Goal: Task Accomplishment & Management: Manage account settings

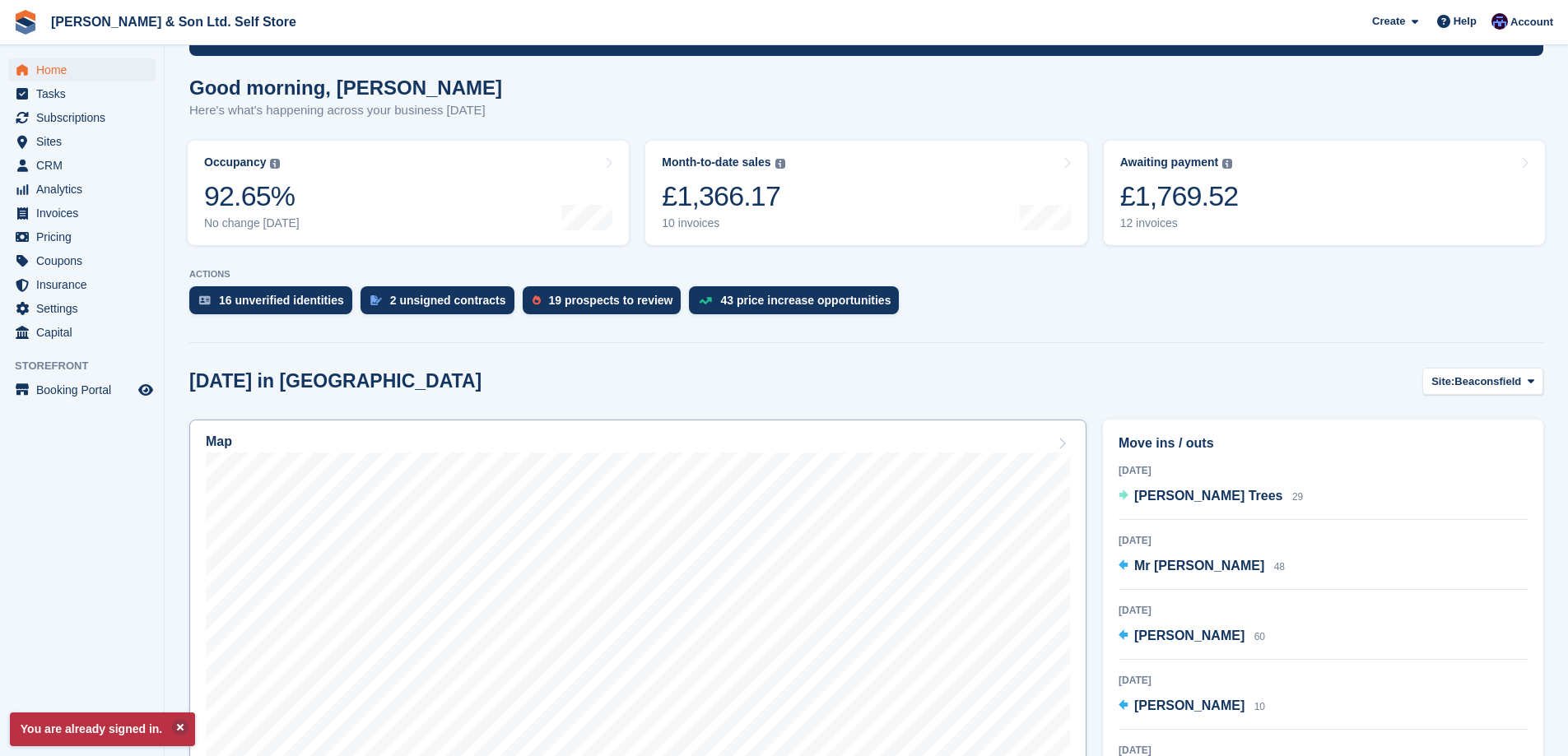
scroll to position [165, 0]
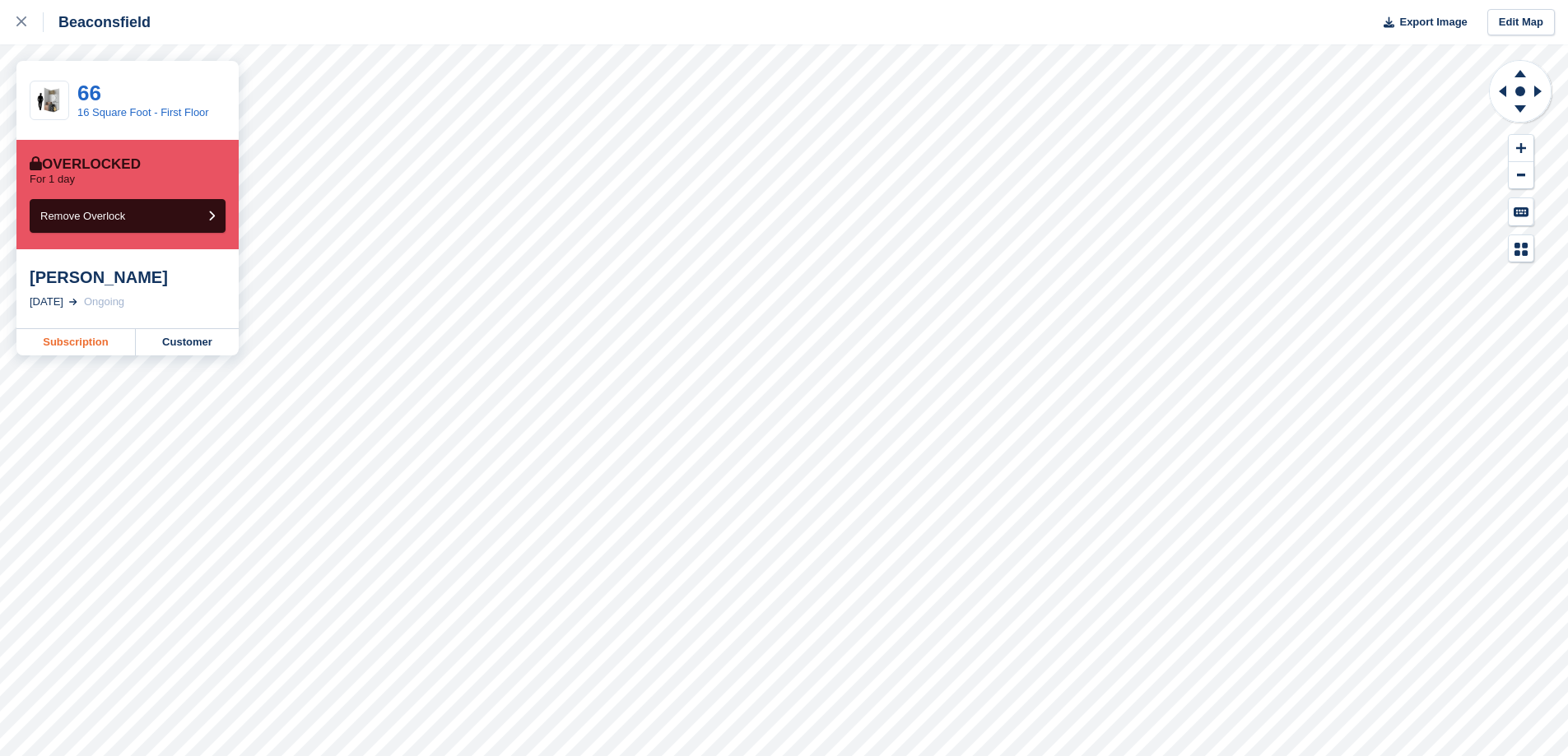
click at [87, 342] on link "Subscription" at bounding box center [76, 343] width 119 height 26
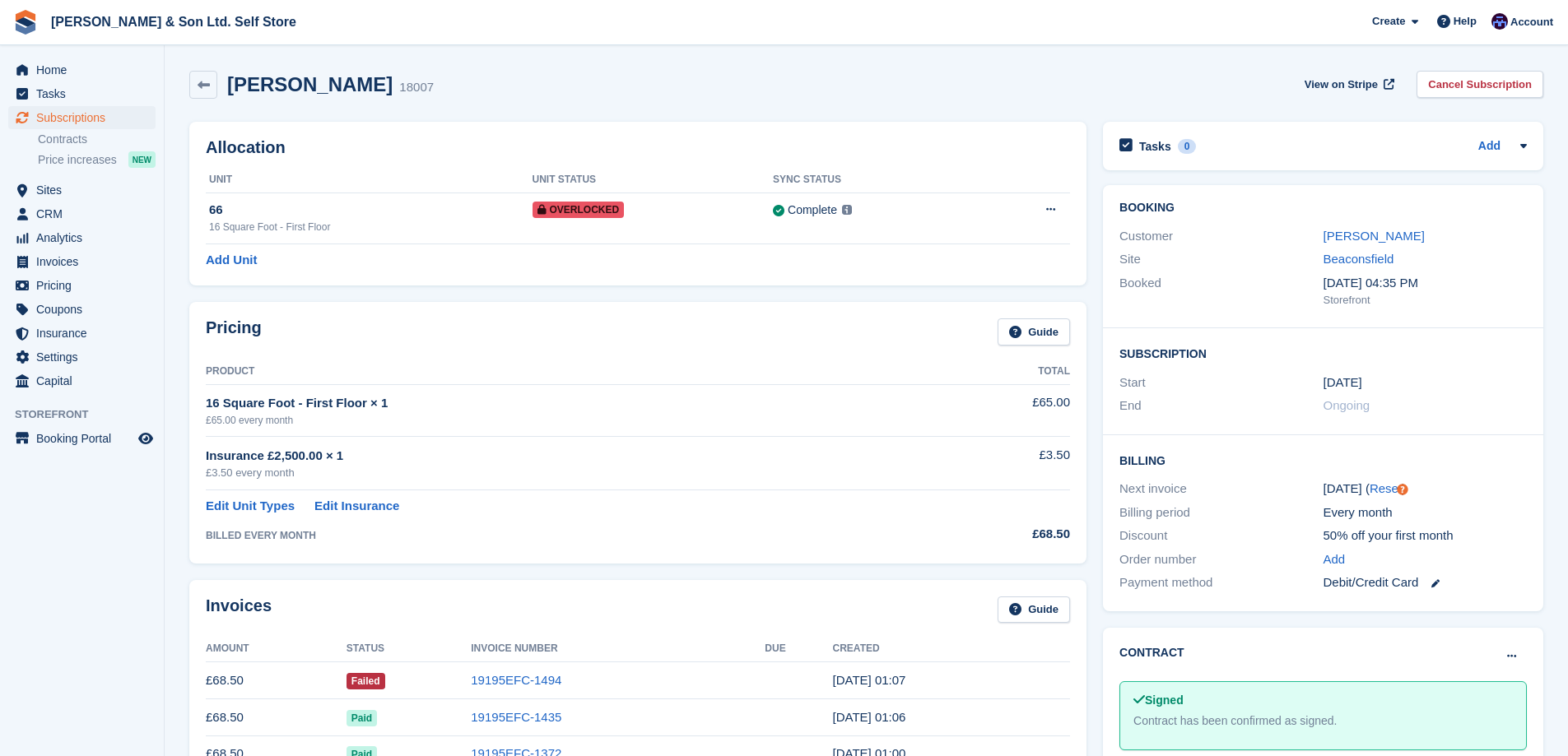
click at [630, 677] on td "19195EFC-1494" at bounding box center [617, 680] width 294 height 37
click at [255, 685] on td "£68.50" at bounding box center [276, 680] width 141 height 37
drag, startPoint x: 475, startPoint y: 684, endPoint x: 484, endPoint y: 683, distance: 9.1
click at [470, 684] on td "Failed" at bounding box center [409, 680] width 124 height 37
click at [503, 679] on link "19195EFC-1494" at bounding box center [516, 679] width 91 height 14
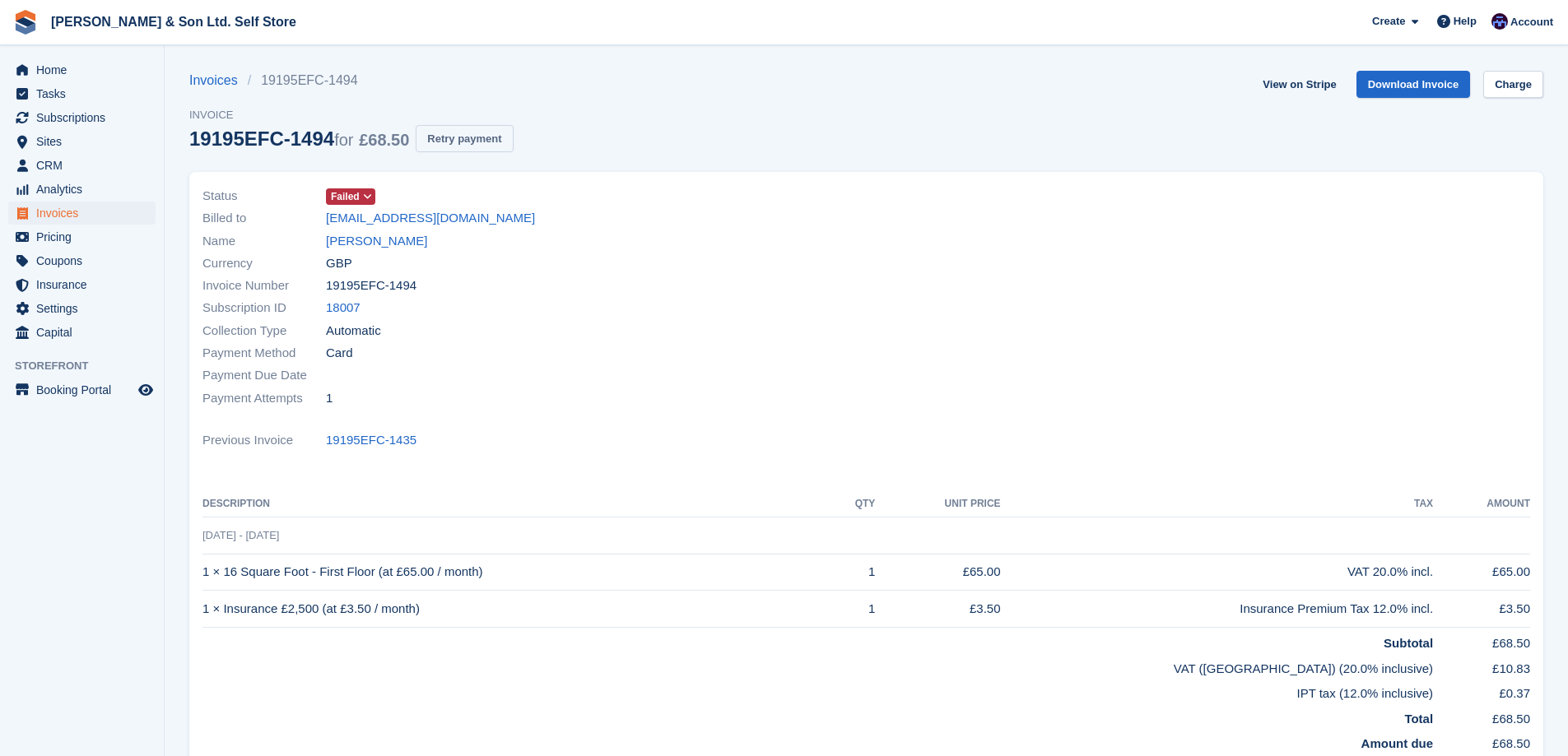
click at [481, 138] on button "Retry payment" at bounding box center [464, 138] width 97 height 27
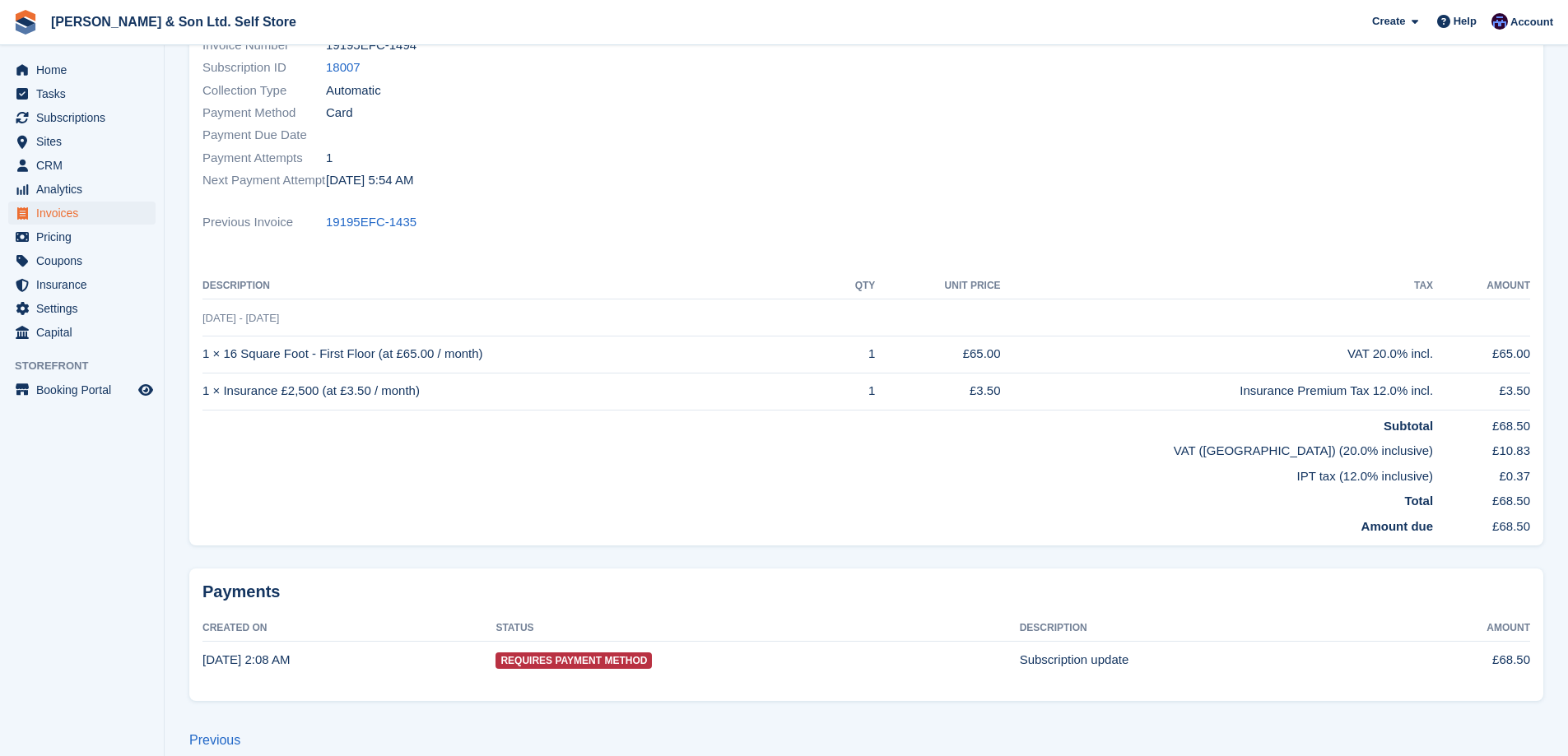
scroll to position [259, 0]
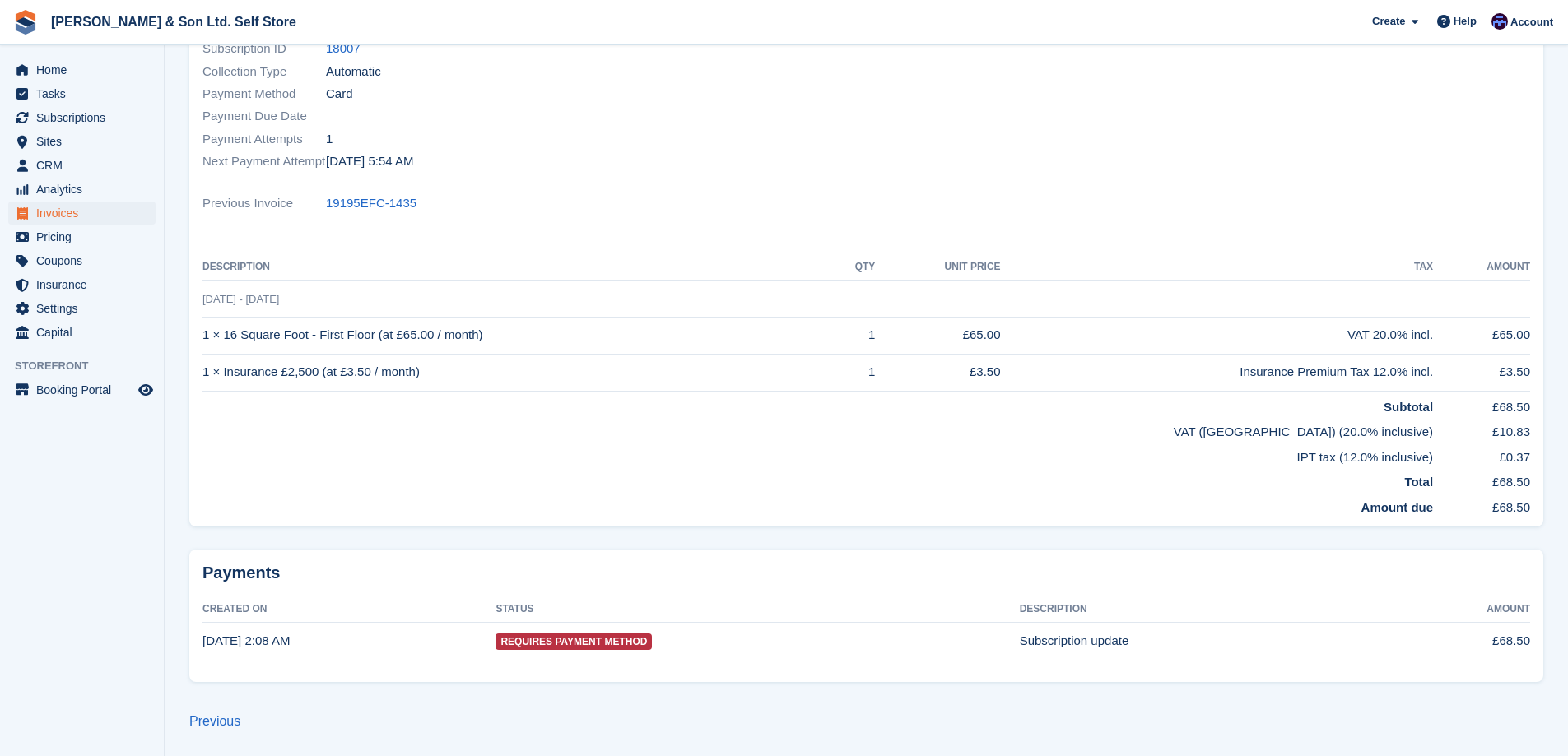
click at [1058, 642] on td "Subscription update" at bounding box center [1202, 641] width 365 height 36
click at [283, 618] on th "Created On" at bounding box center [349, 609] width 293 height 26
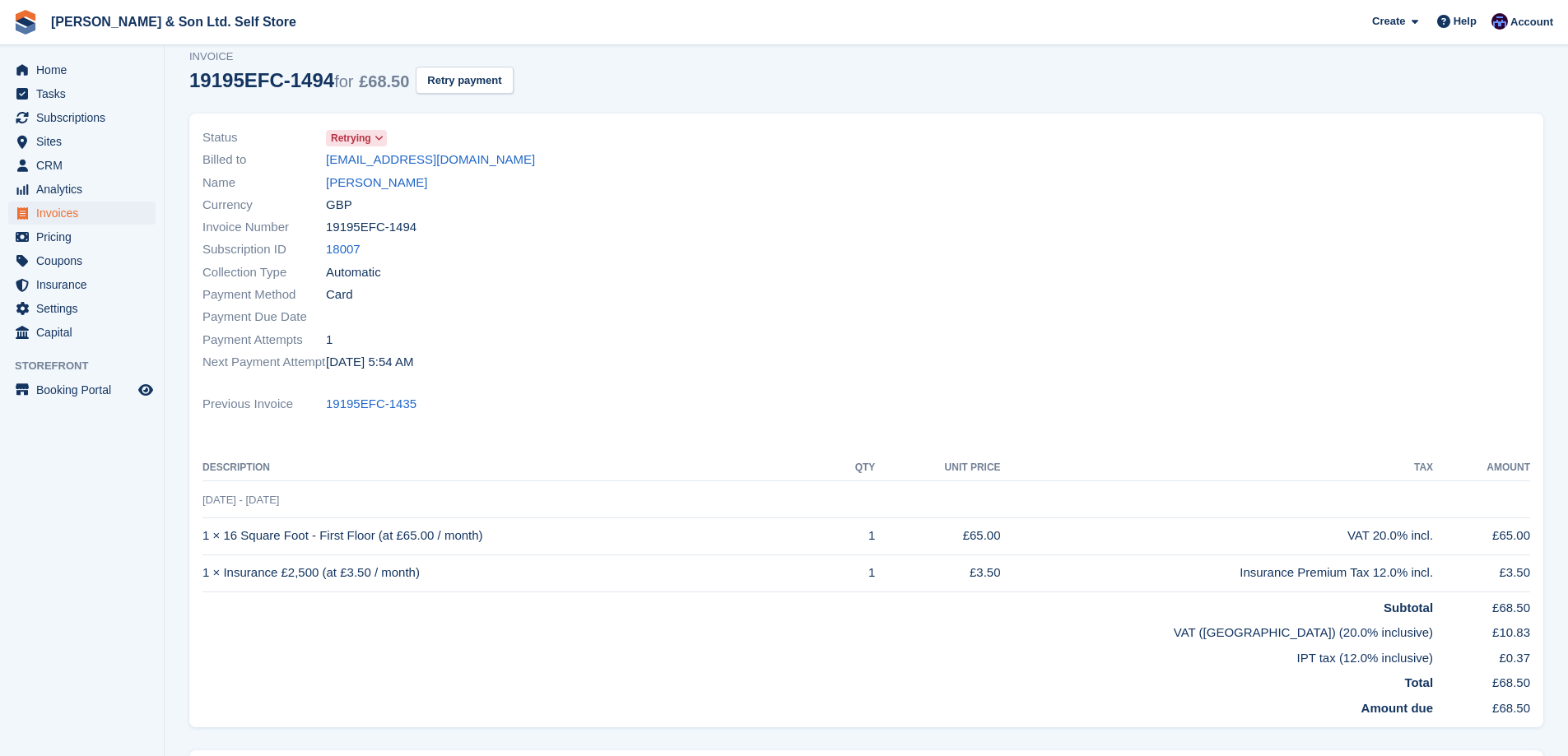
scroll to position [0, 0]
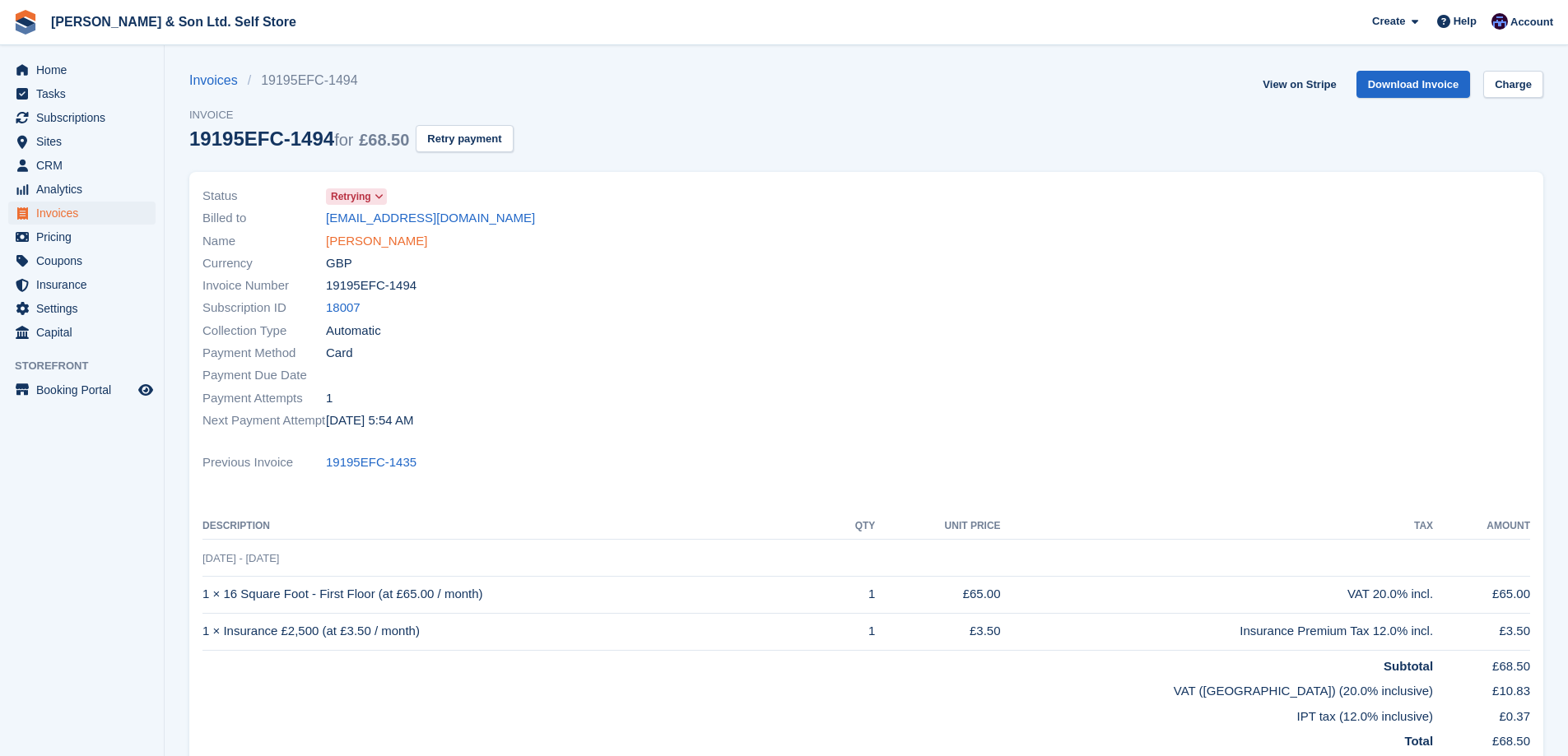
click at [372, 248] on link "[PERSON_NAME]" at bounding box center [377, 241] width 101 height 19
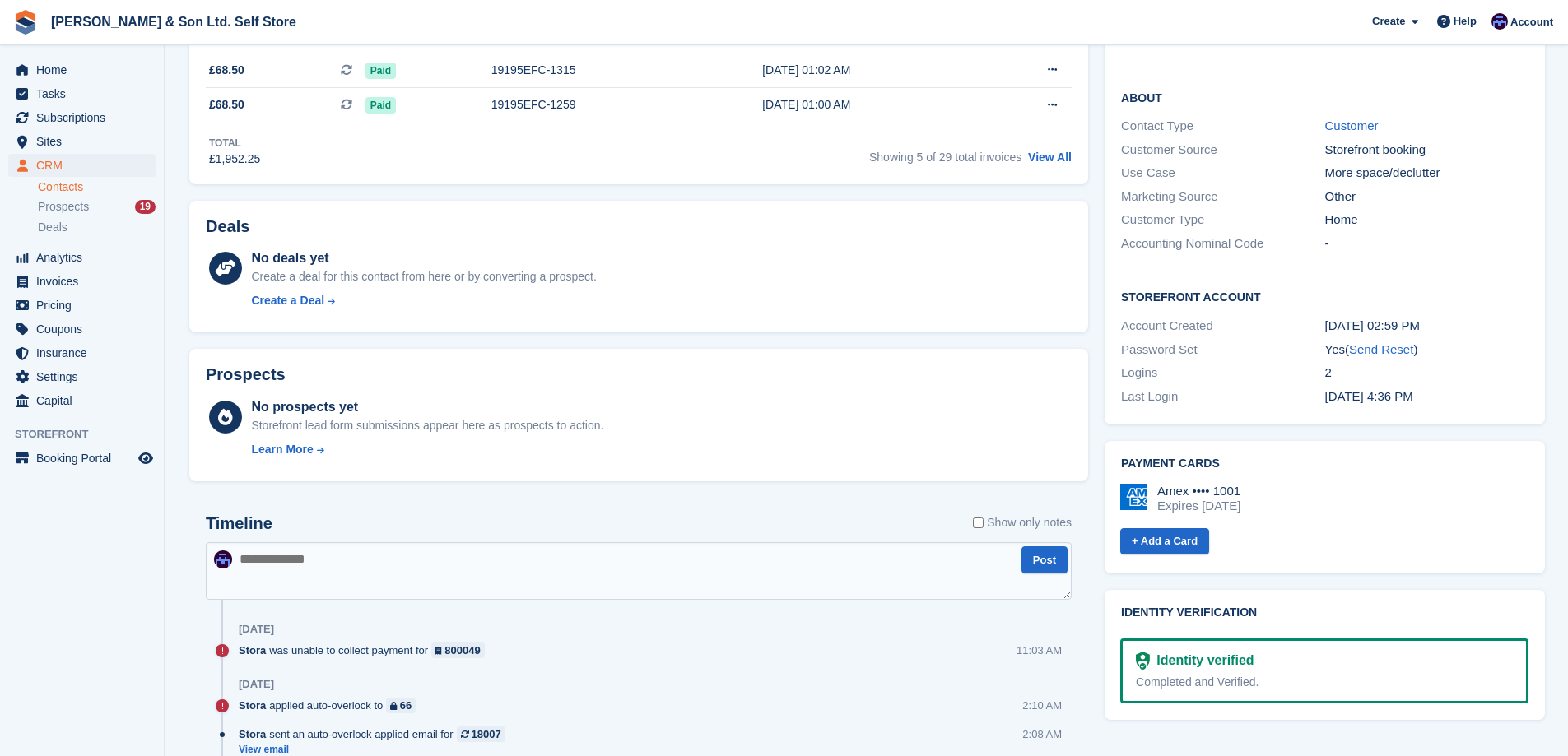
scroll to position [493, 0]
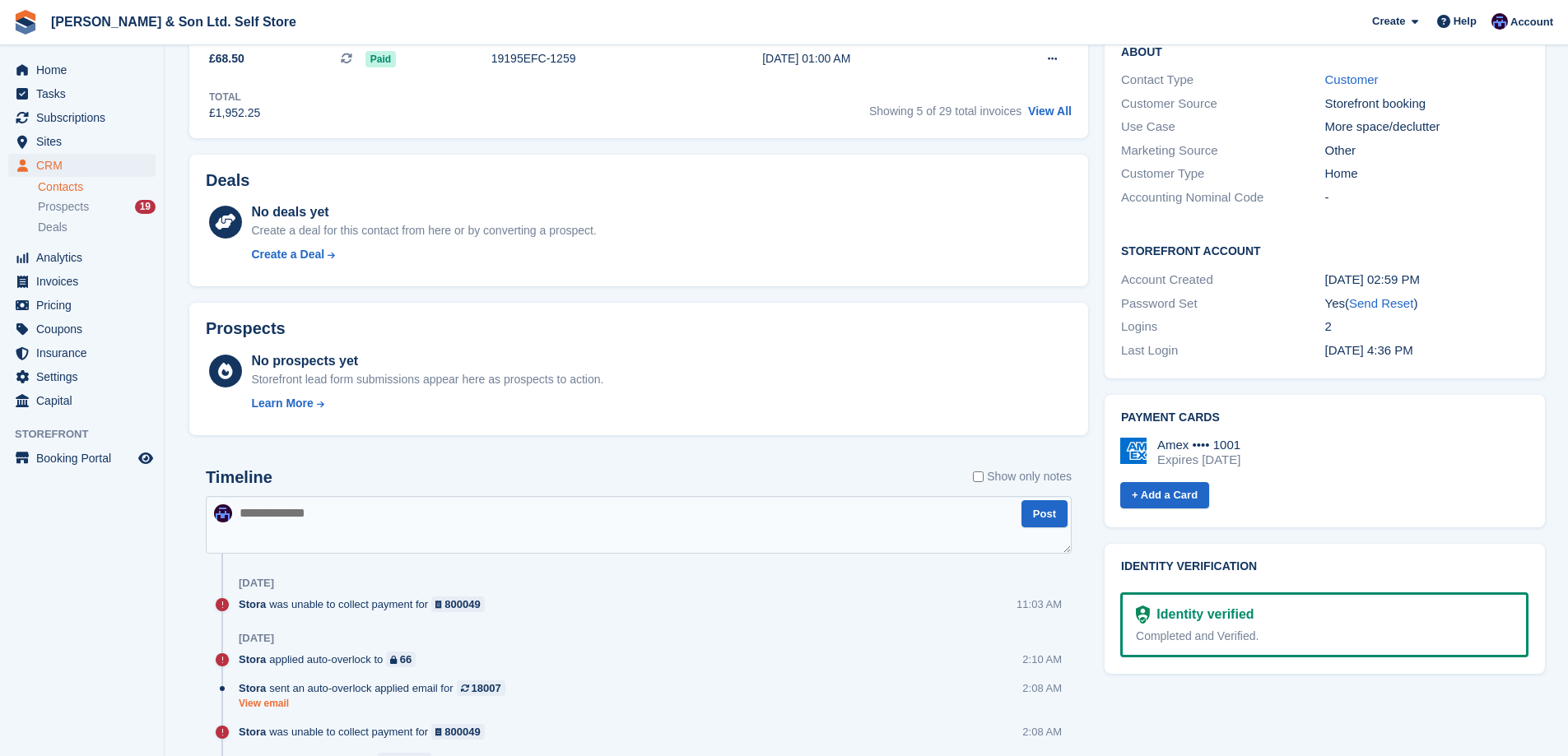
click at [264, 709] on link "View email" at bounding box center [377, 703] width 275 height 14
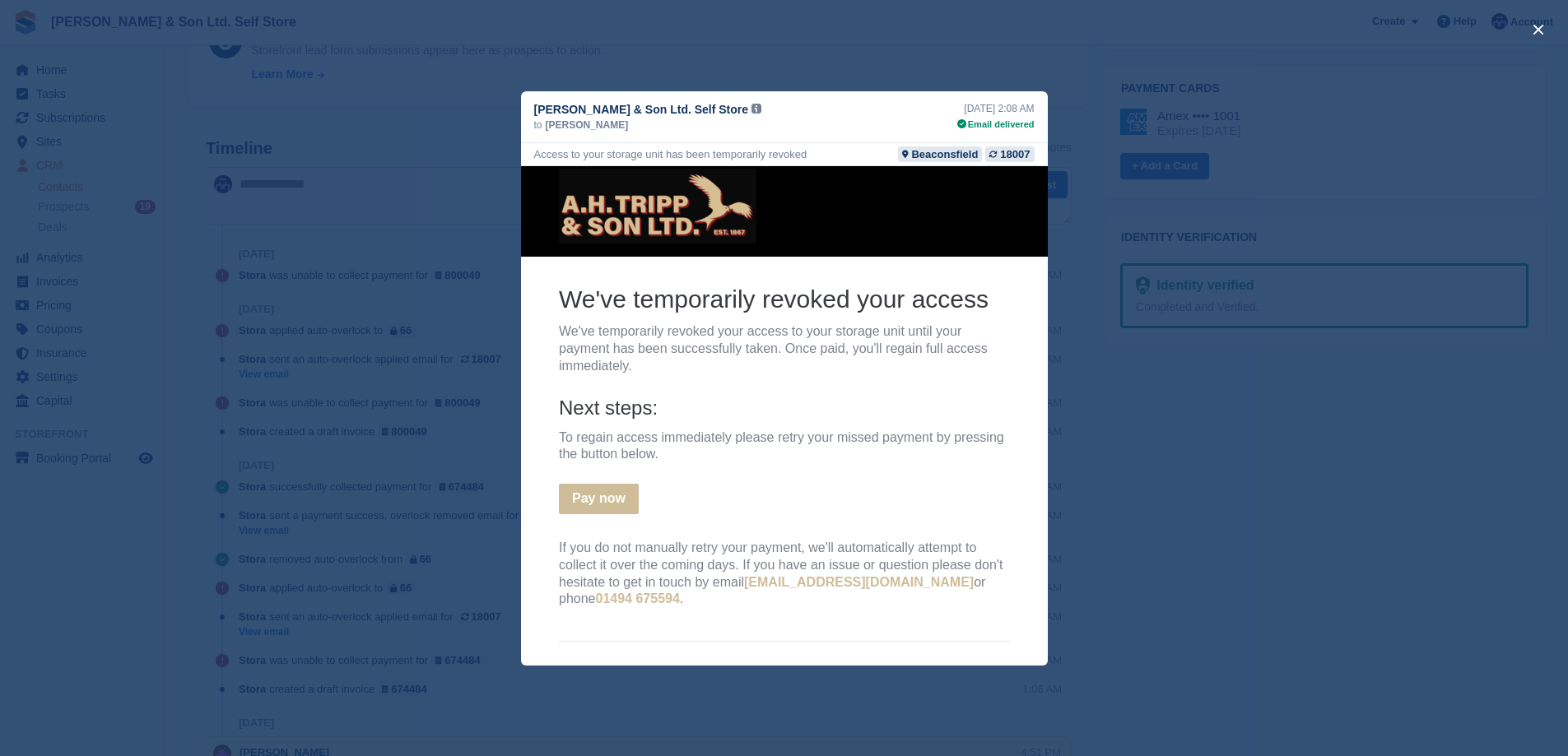
scroll to position [0, 0]
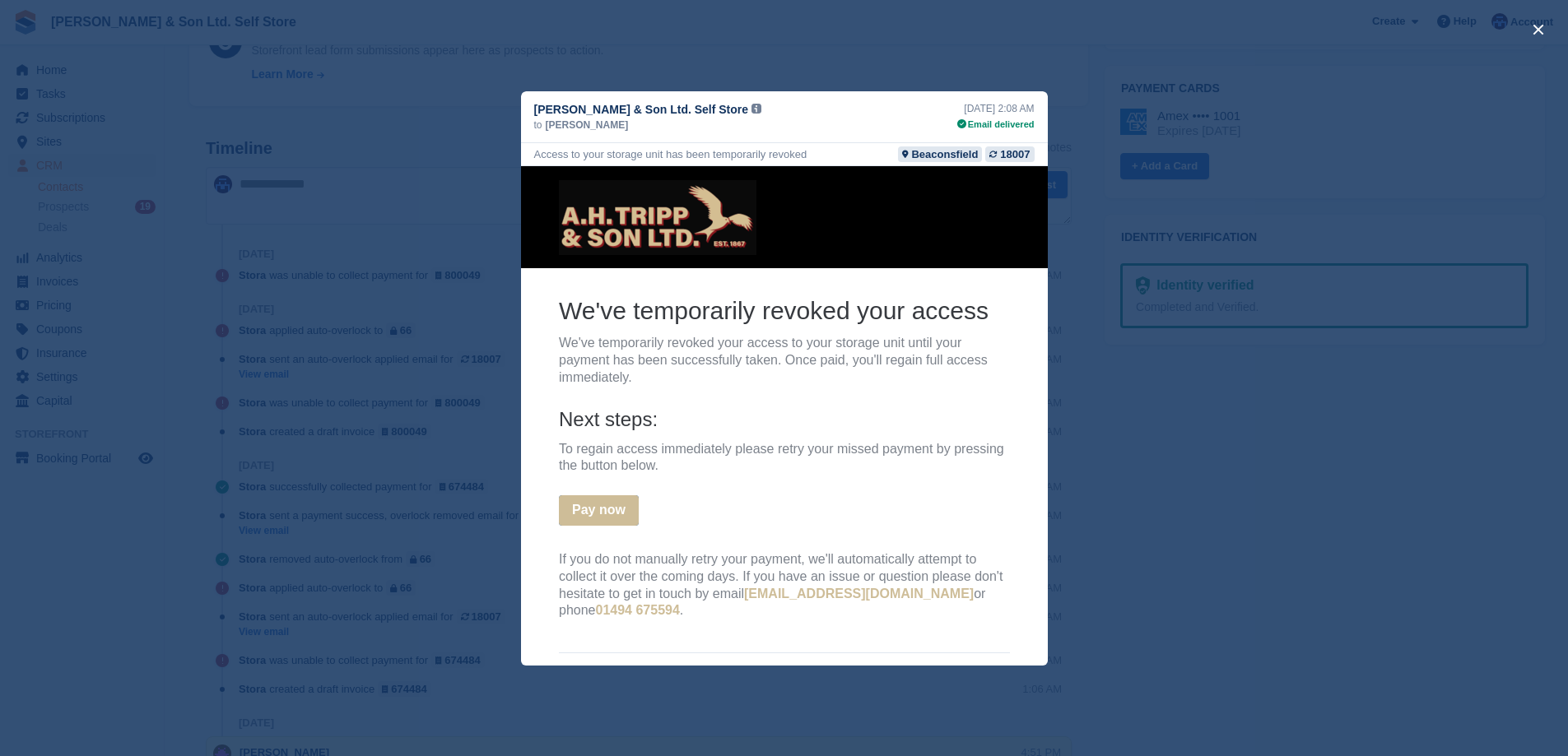
drag, startPoint x: 842, startPoint y: 632, endPoint x: 484, endPoint y: 171, distance: 583.7
click at [520, 171] on html "We've temporarily revoked your access We've temporarily revoked your access to …" at bounding box center [783, 471] width 527 height 611
copy center "We've temporarily revoked your access We've temporarily revoked your access to …"
click at [747, 318] on h2 "We've temporarily revoked your access" at bounding box center [783, 310] width 451 height 32
drag, startPoint x: 553, startPoint y: 301, endPoint x: 1004, endPoint y: 300, distance: 451.0
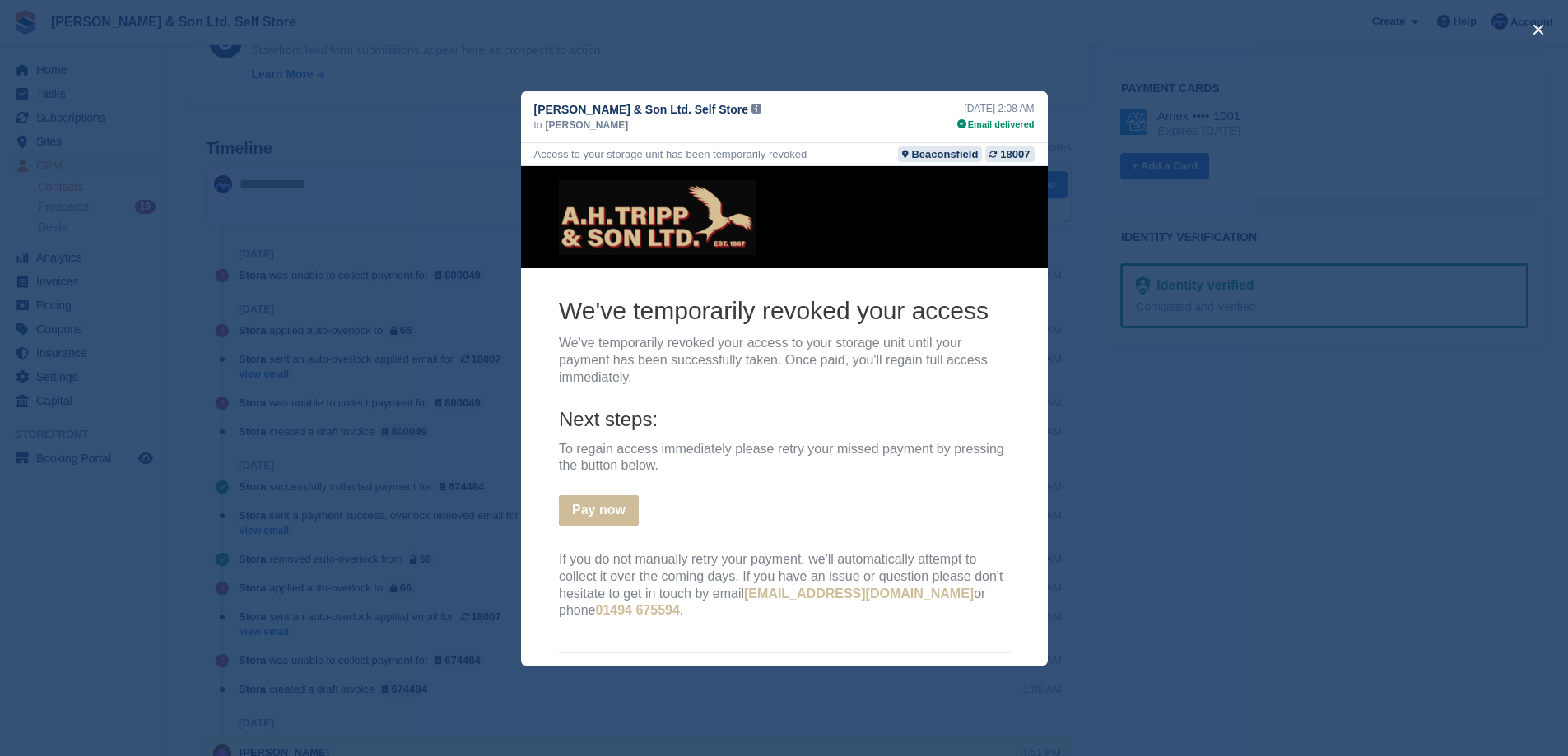
click at [1004, 300] on th "We've temporarily revoked your access We've temporarily revoked your access to …" at bounding box center [783, 467] width 477 height 347
drag, startPoint x: 999, startPoint y: 338, endPoint x: 996, endPoint y: 320, distance: 18.2
click at [998, 338] on p "We've temporarily revoked your access to your storage unit until your payment h…" at bounding box center [783, 360] width 451 height 51
click at [995, 308] on h2 "We've temporarily revoked your access" at bounding box center [783, 310] width 451 height 32
click at [973, 308] on h2 "We've temporarily revoked your access" at bounding box center [783, 310] width 451 height 32
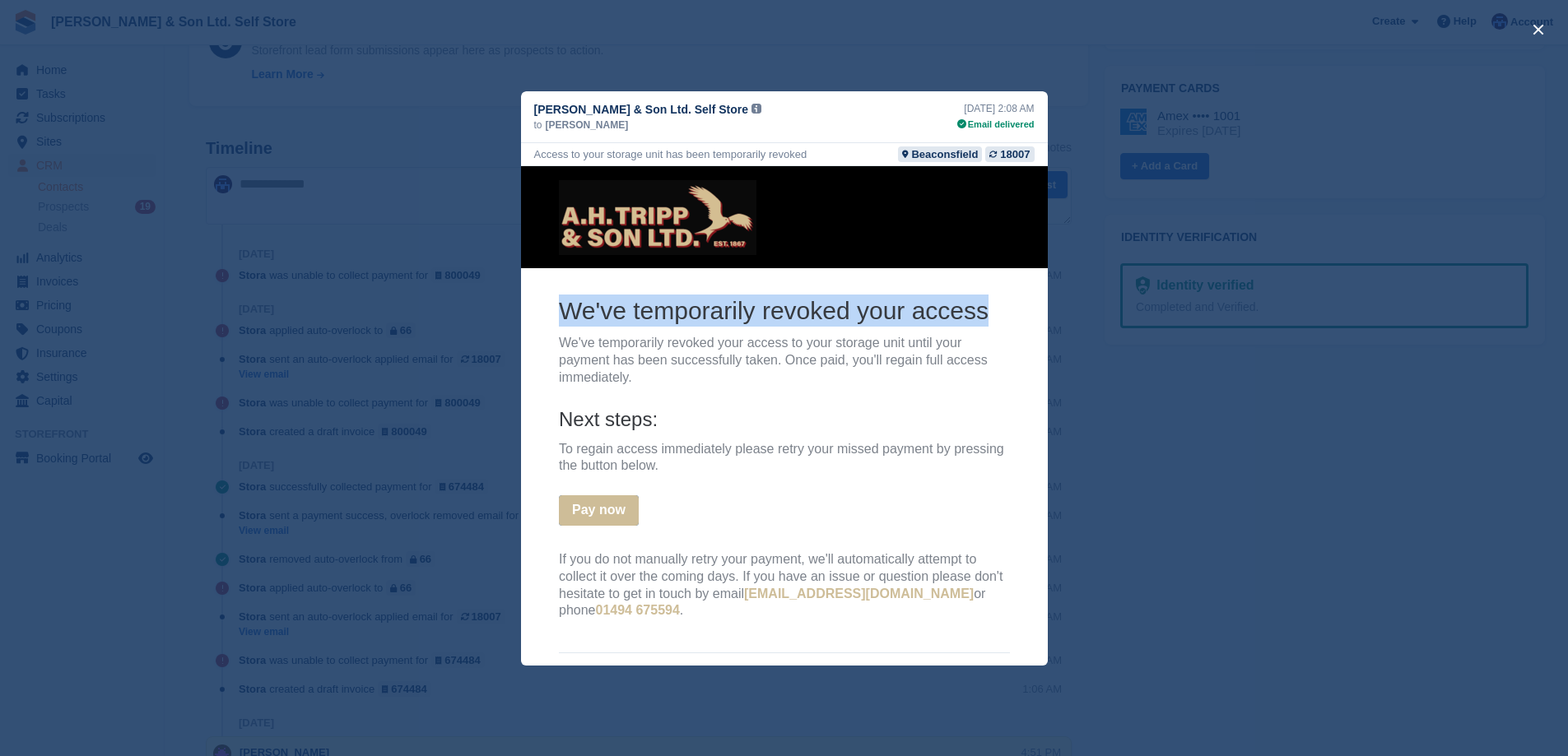
drag, startPoint x: 983, startPoint y: 310, endPoint x: 549, endPoint y: 324, distance: 434.2
click at [549, 324] on th "We've temporarily revoked your access We've temporarily revoked your access to …" at bounding box center [783, 467] width 477 height 347
copy tbody "We've temporarily revoked your access"
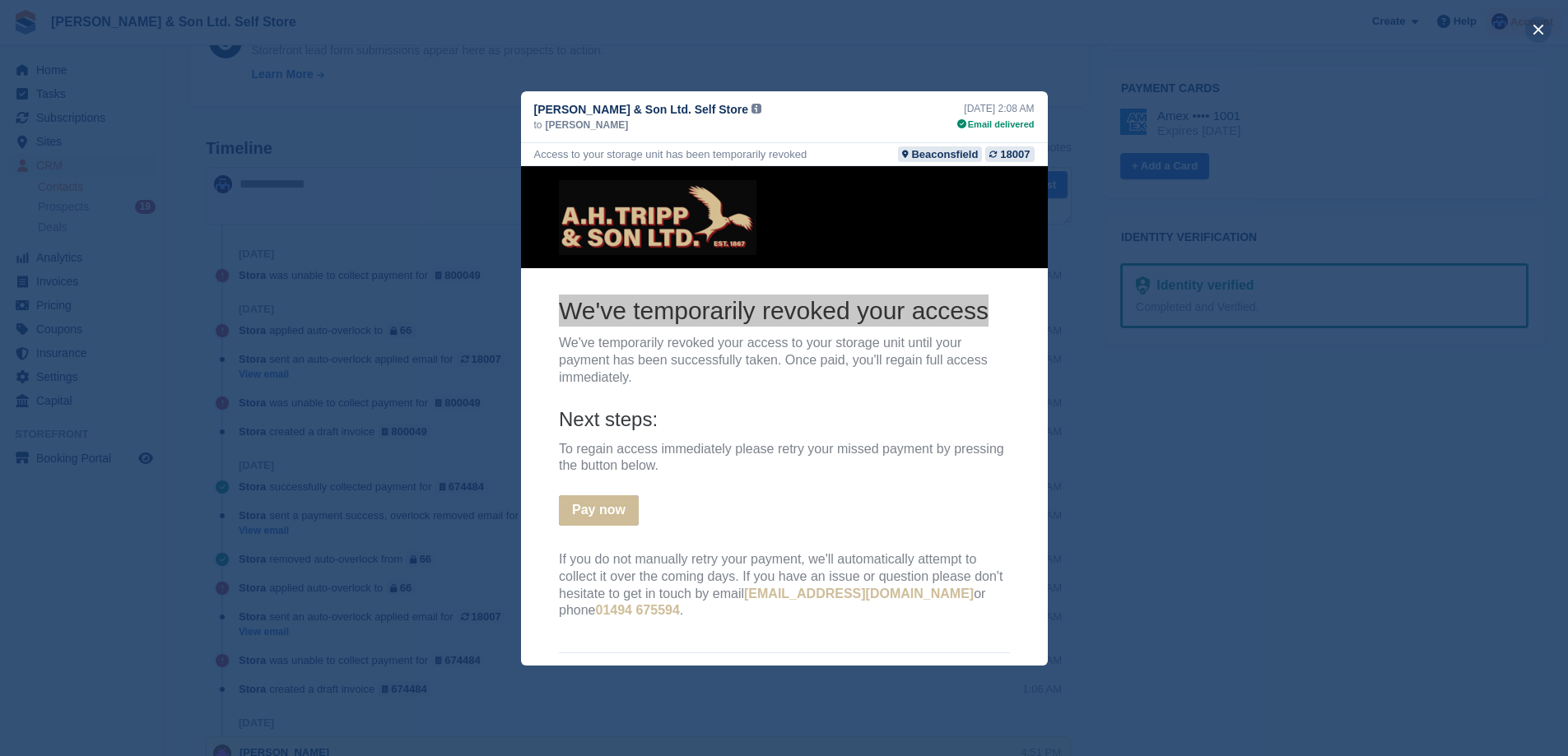
click at [1530, 30] on button "close" at bounding box center [1538, 30] width 26 height 26
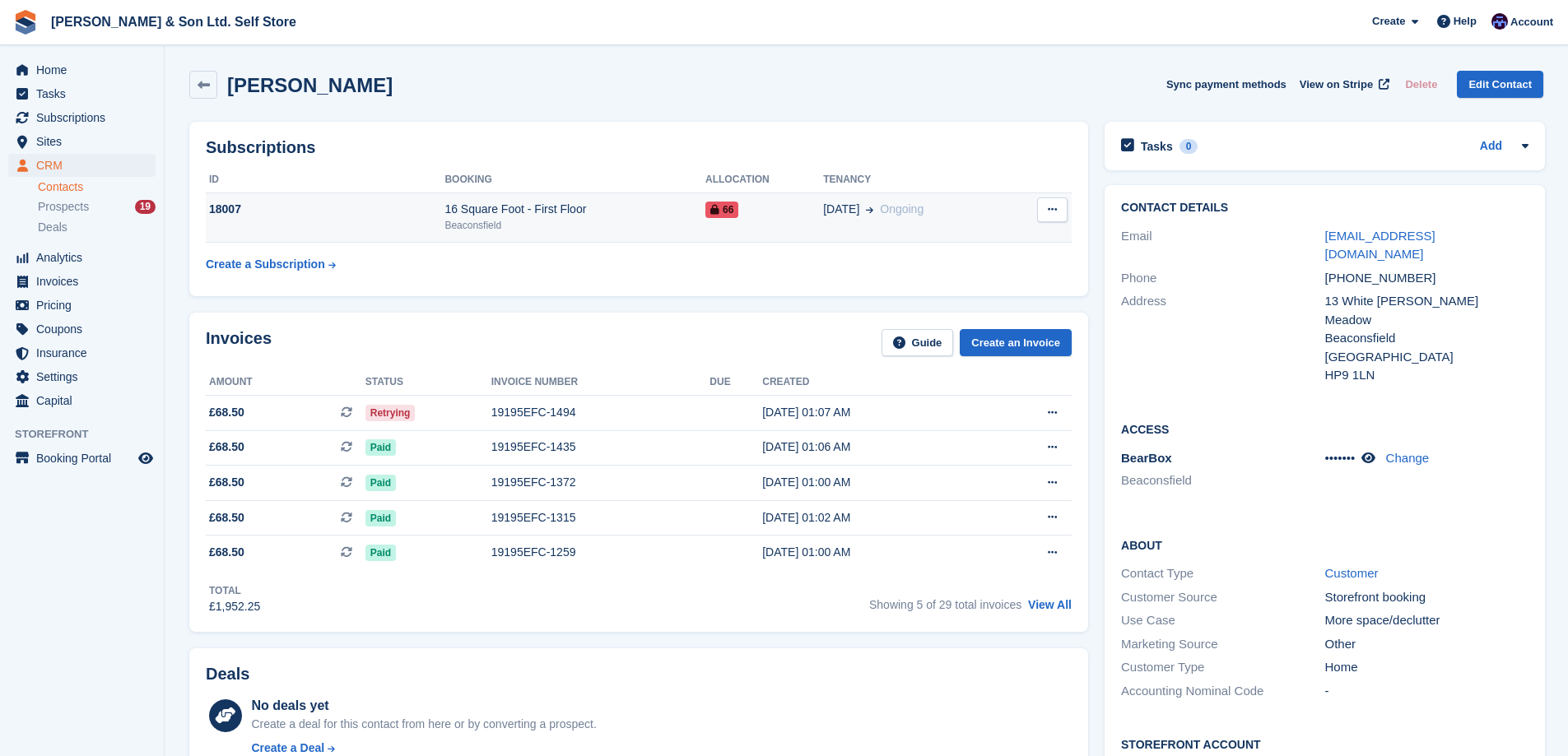
click at [253, 221] on td "18007" at bounding box center [325, 217] width 239 height 50
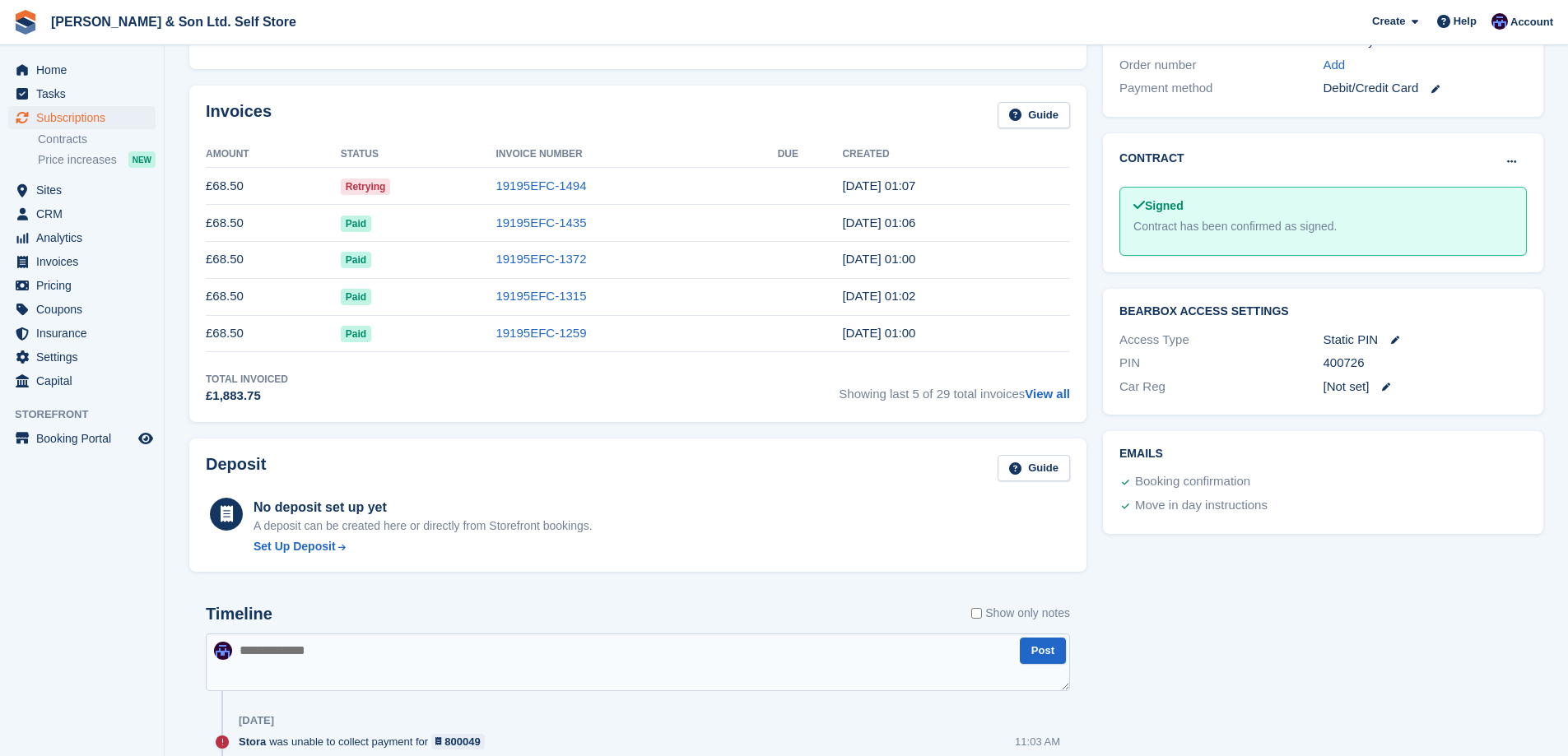
scroll to position [576, 0]
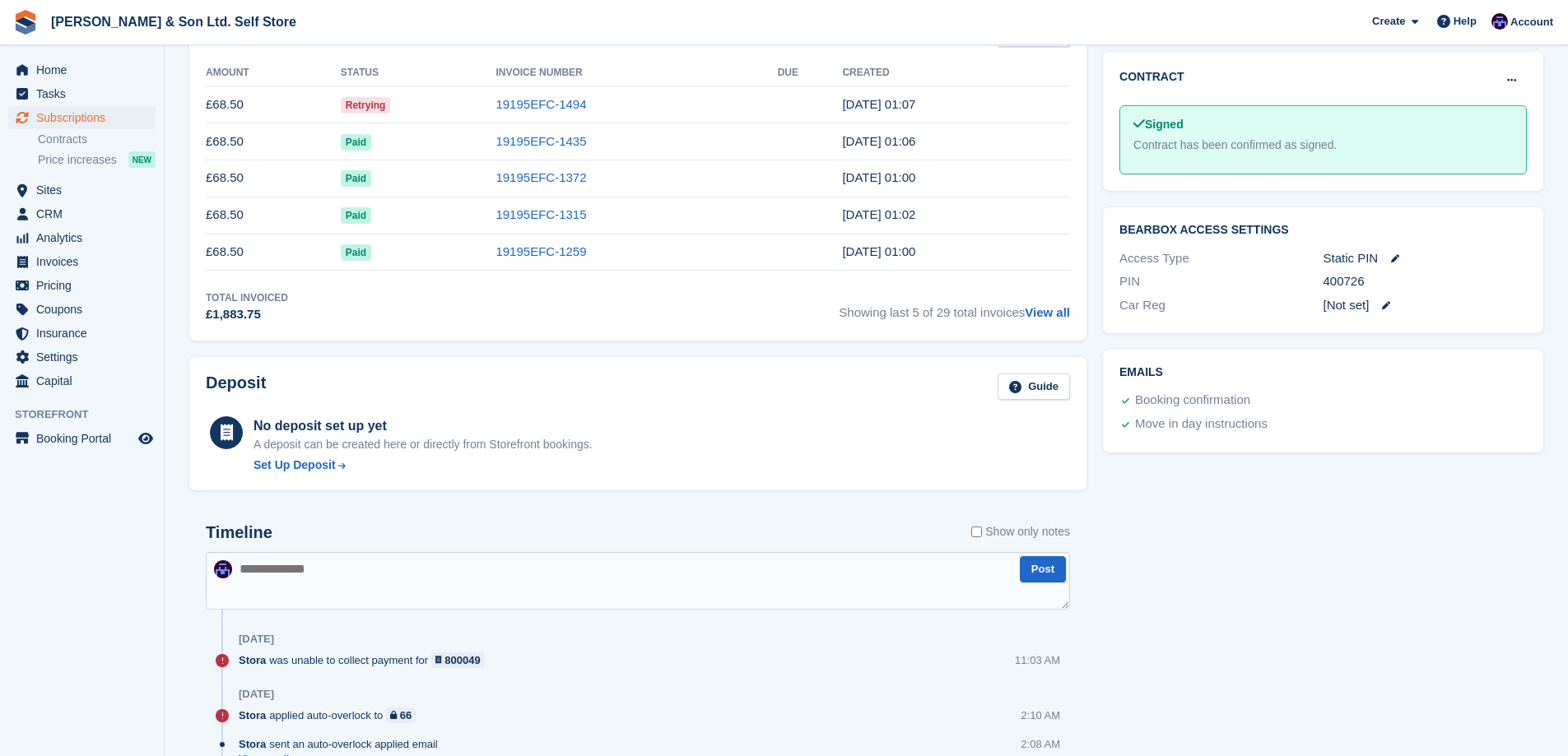
click at [372, 561] on textarea at bounding box center [638, 581] width 864 height 58
paste textarea "**********"
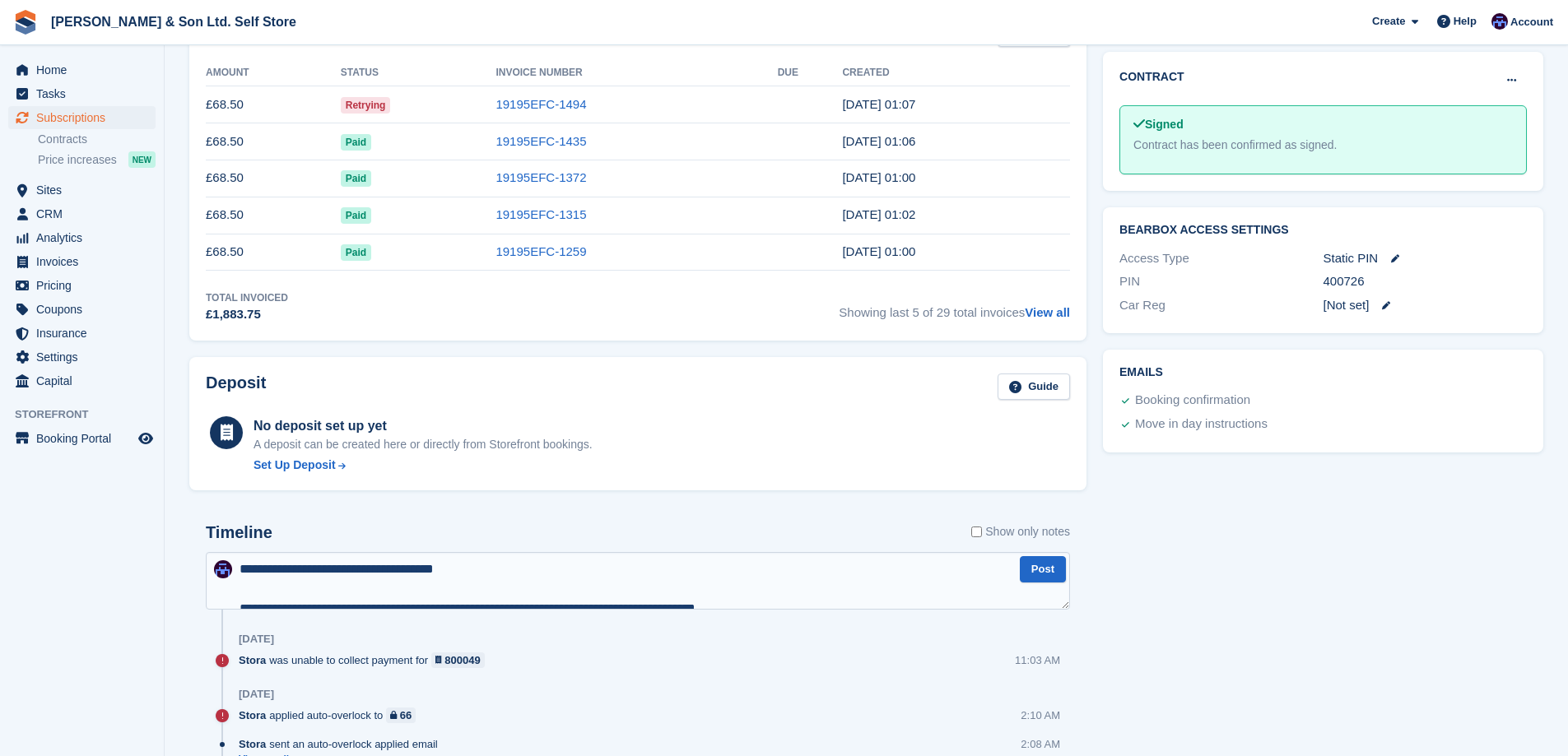
scroll to position [422, 0]
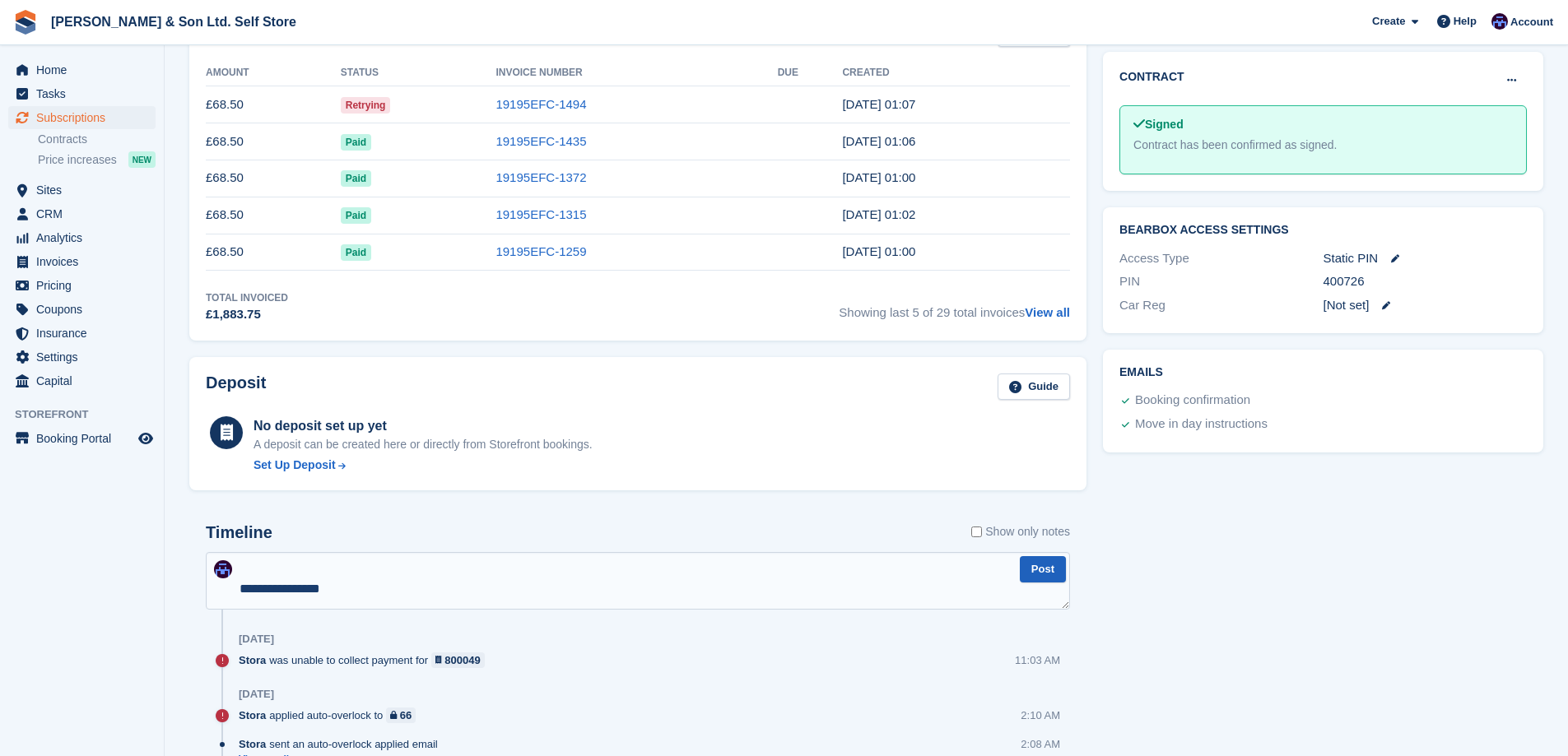
type textarea "**********"
click at [1049, 559] on button "Post" at bounding box center [1043, 569] width 46 height 27
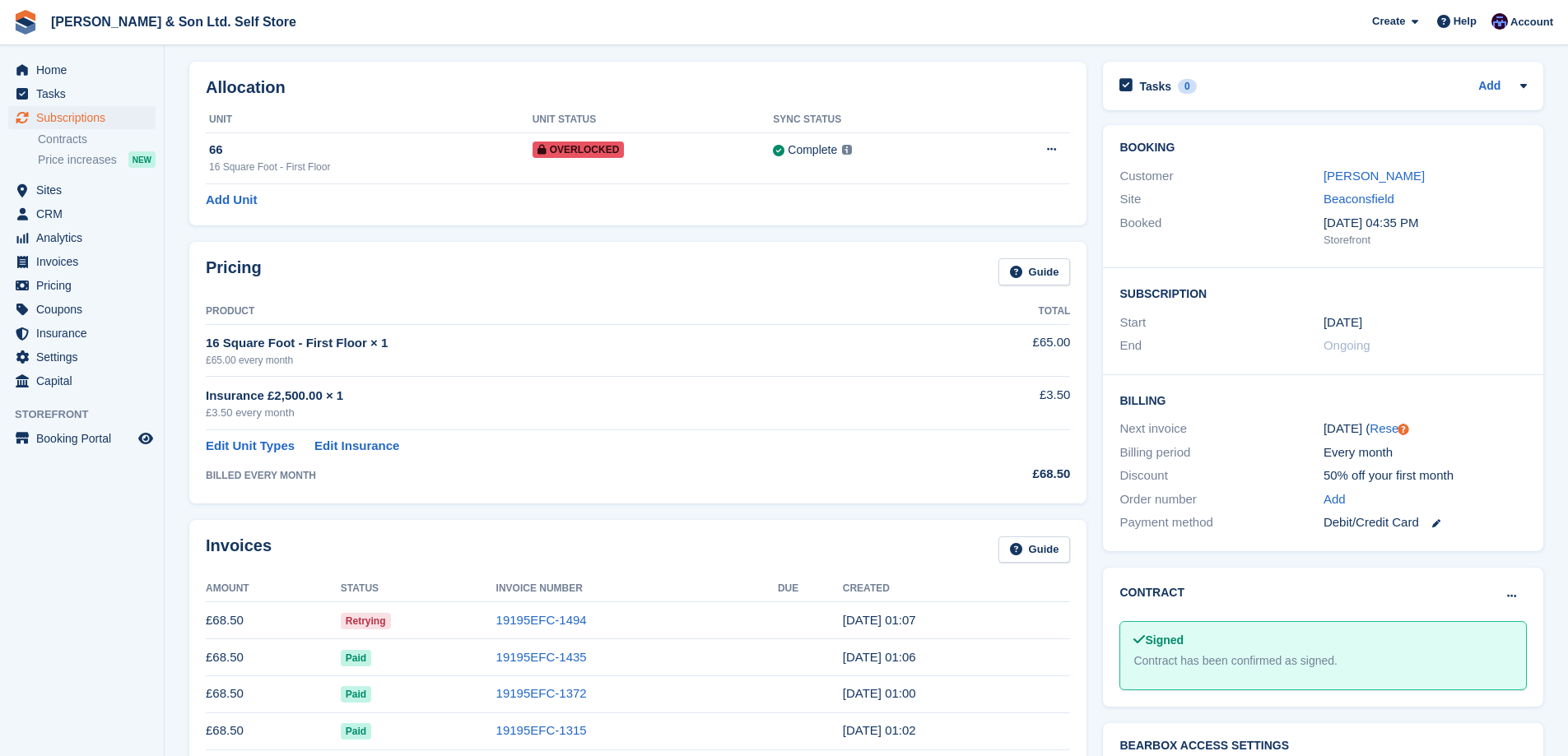
scroll to position [0, 0]
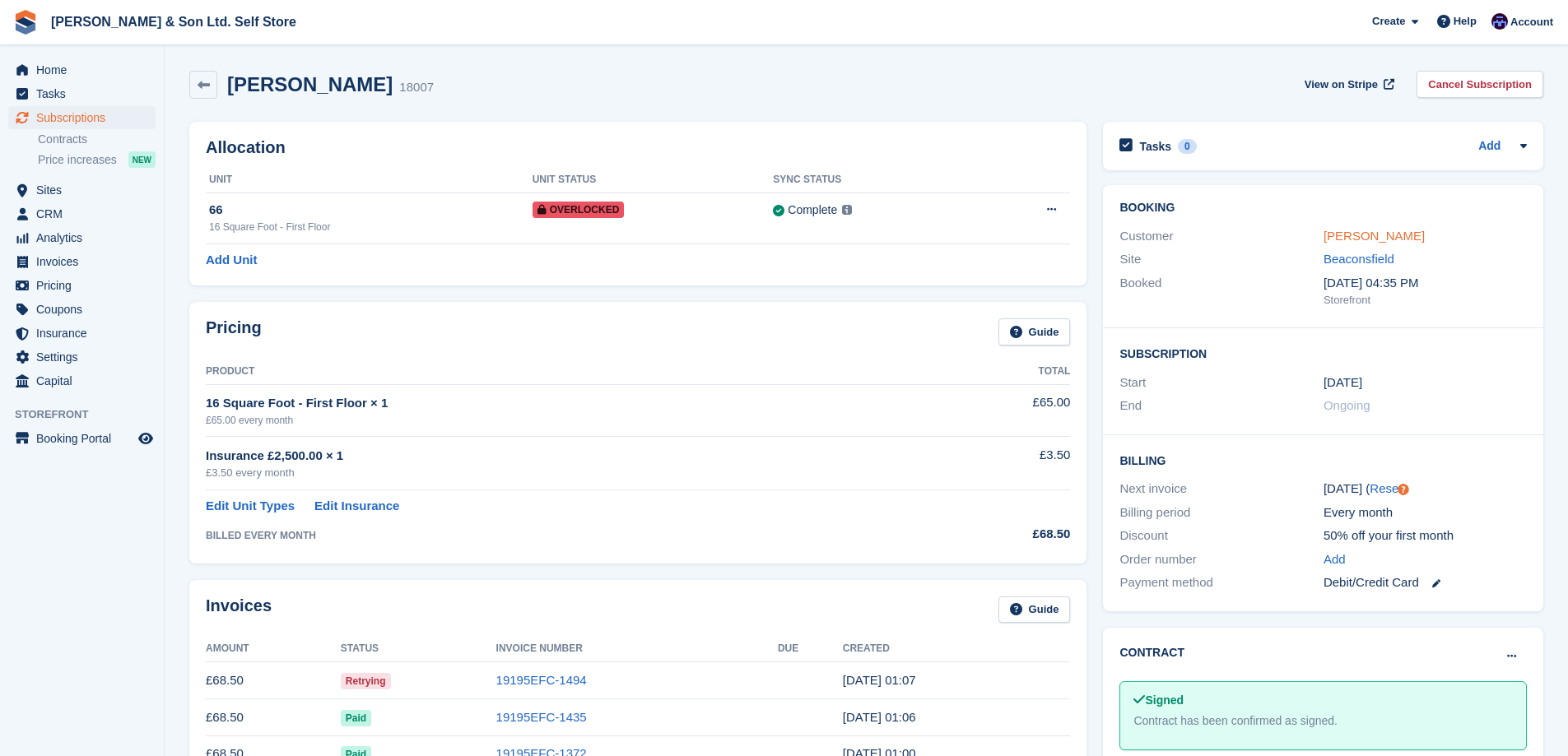
click at [1364, 232] on link "[PERSON_NAME]" at bounding box center [1374, 236] width 101 height 14
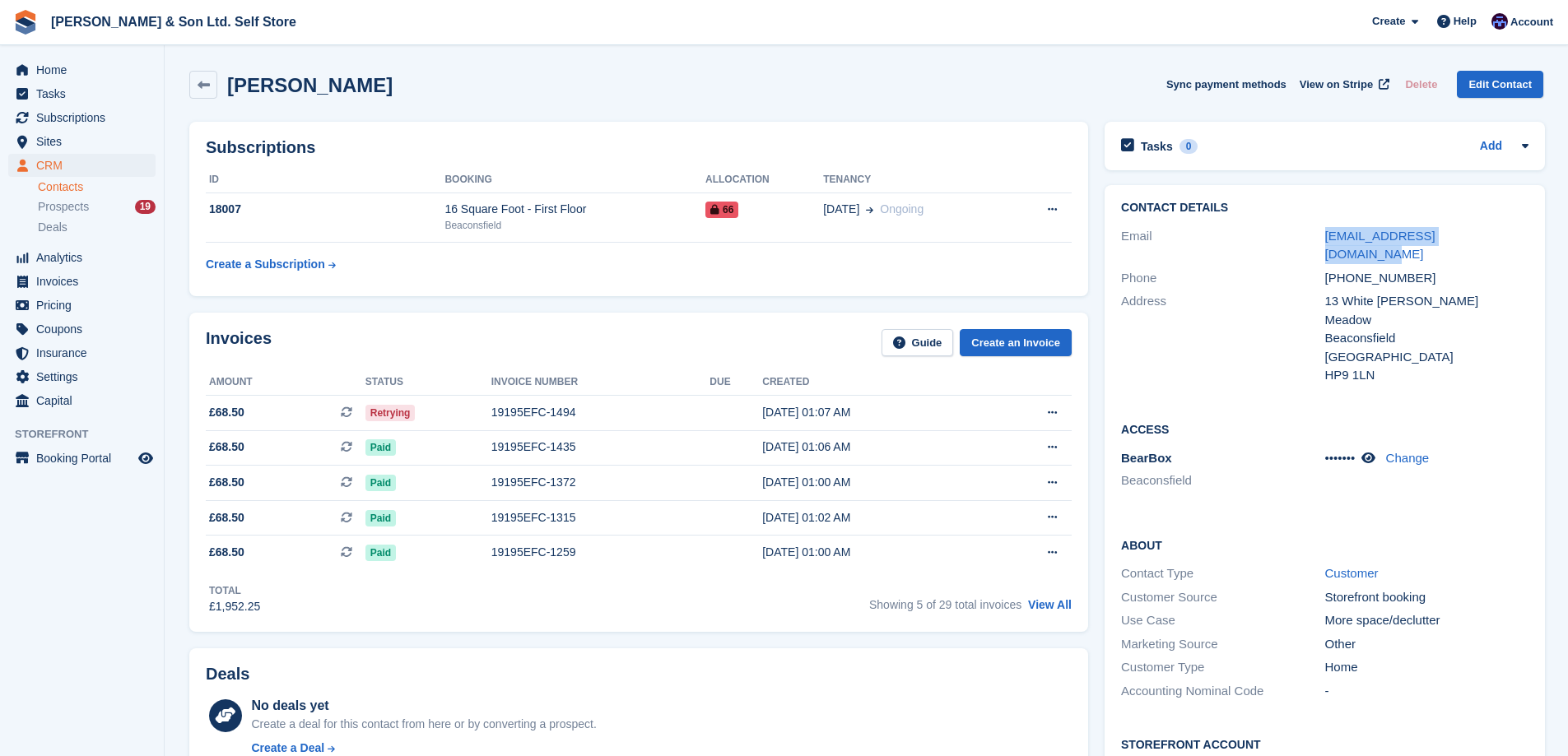
drag, startPoint x: 1483, startPoint y: 231, endPoint x: 1294, endPoint y: 233, distance: 189.0
click at [1294, 233] on div "Email rob.barnes1@hotmail.co.uk" at bounding box center [1324, 245] width 407 height 42
copy div "[EMAIL_ADDRESS][DOMAIN_NAME]"
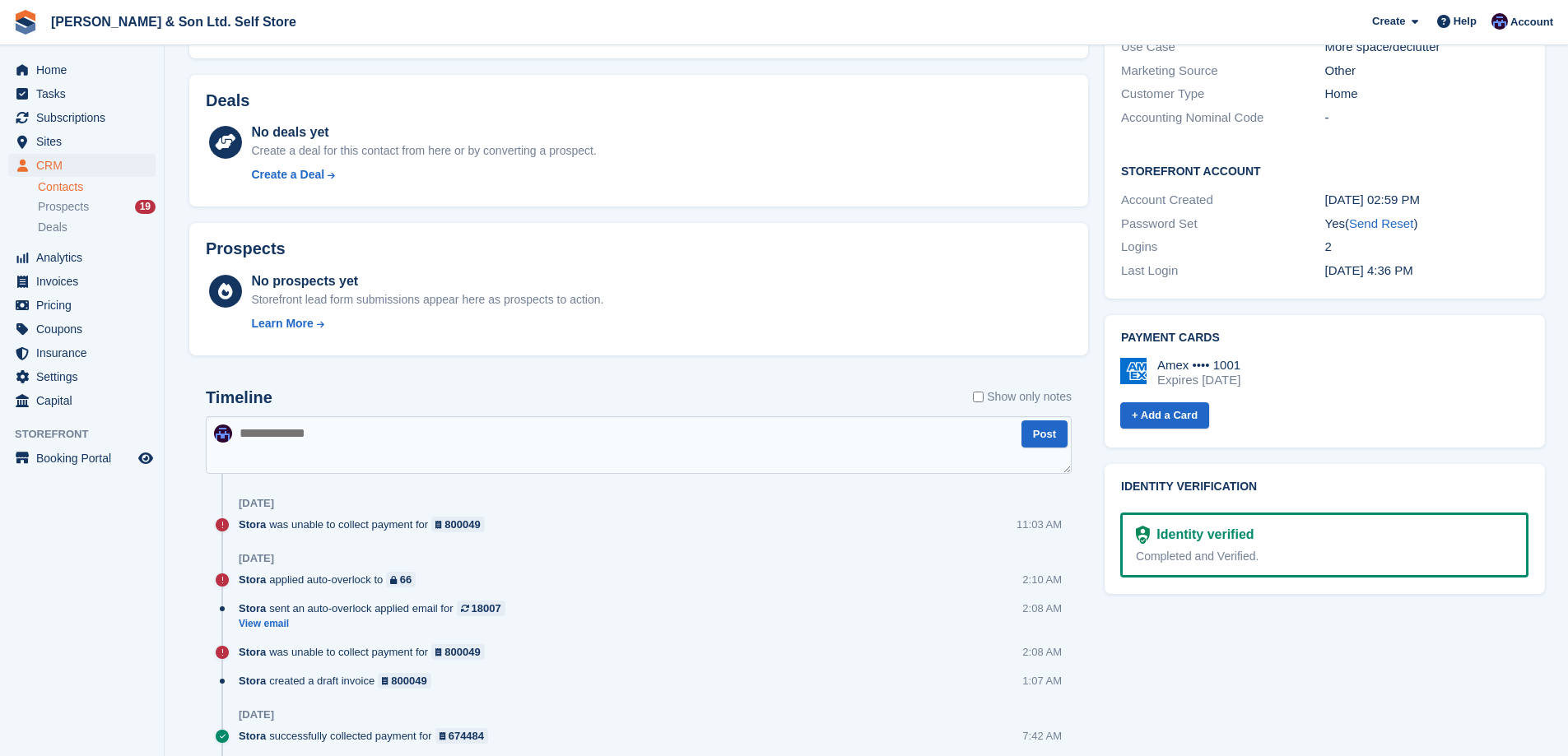
scroll to position [740, 0]
